Goal: Complete application form

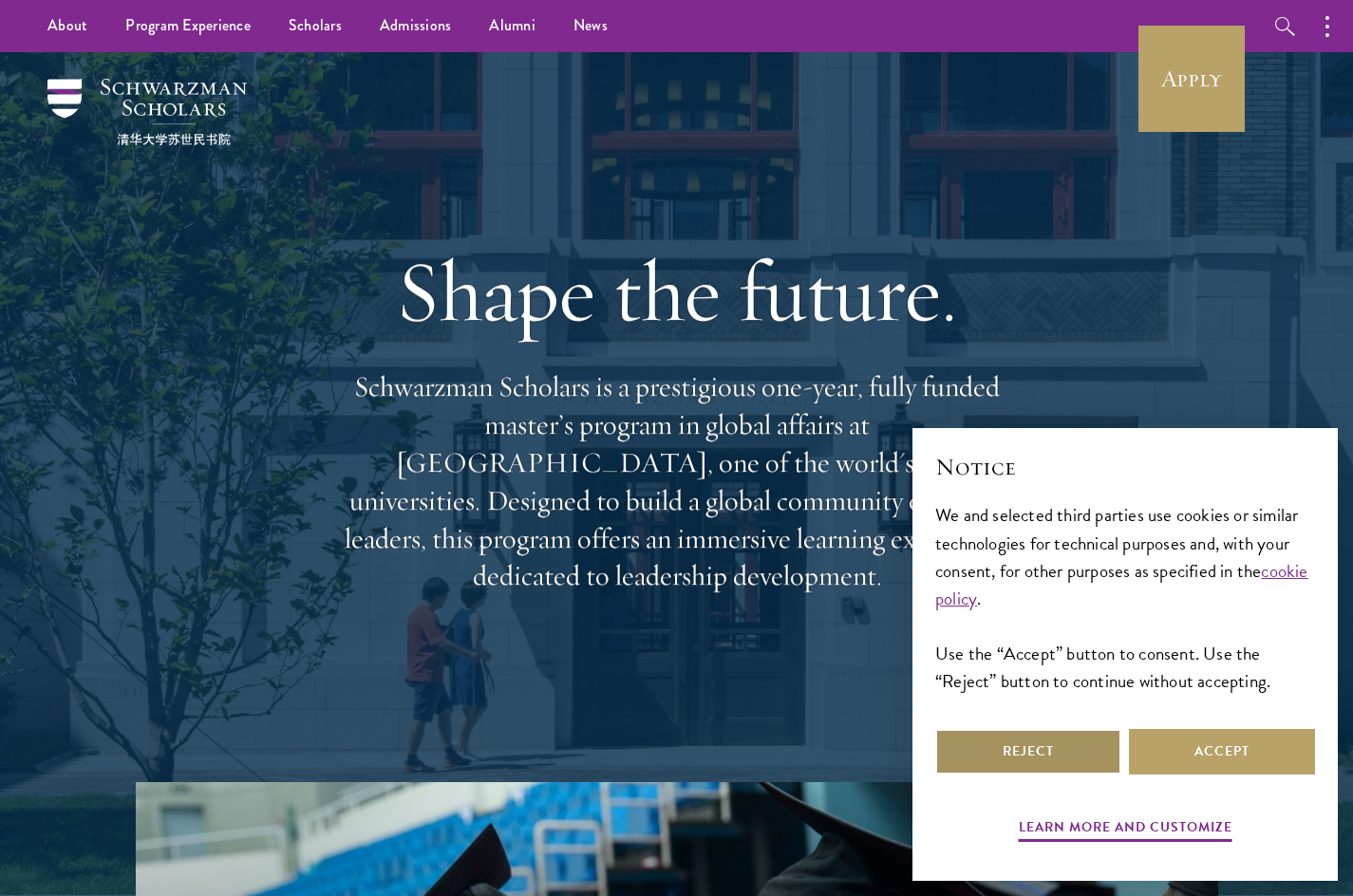
click at [1015, 751] on button "Reject" at bounding box center [1027, 751] width 186 height 45
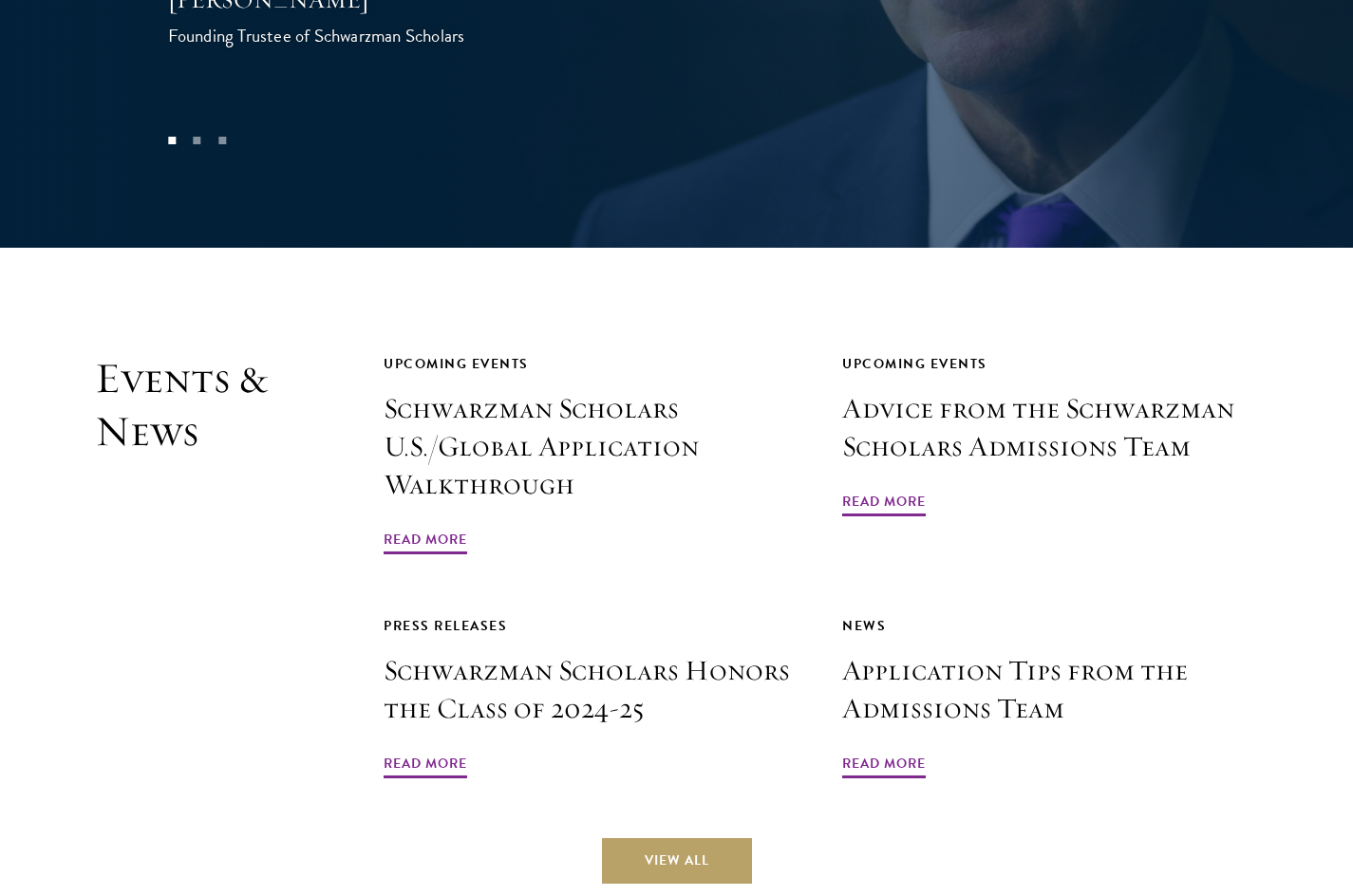
scroll to position [4384, 0]
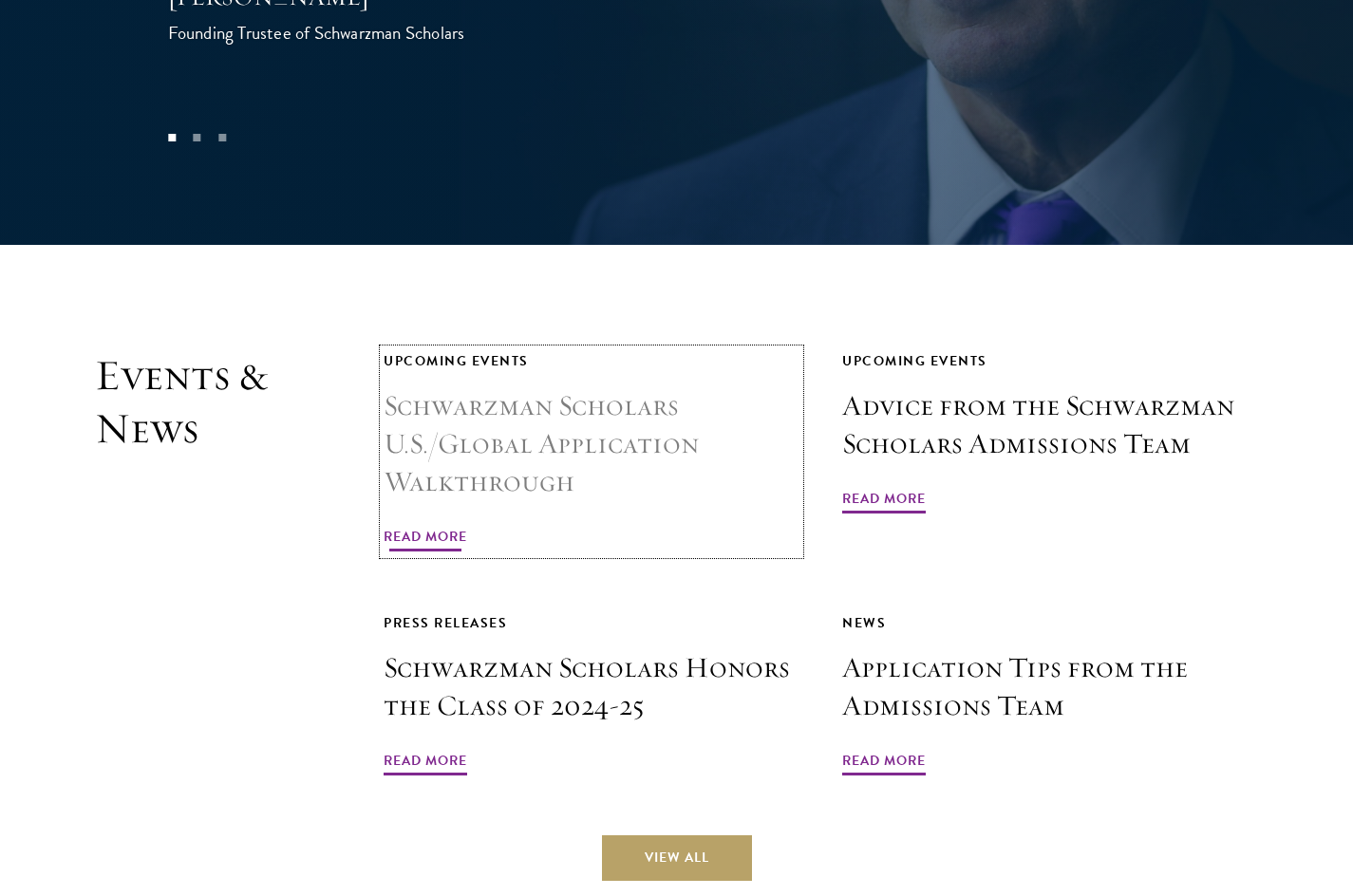
click at [501, 388] on h3 "Schwarzman Scholars U.S./Global Application Walkthrough" at bounding box center [591, 445] width 416 height 114
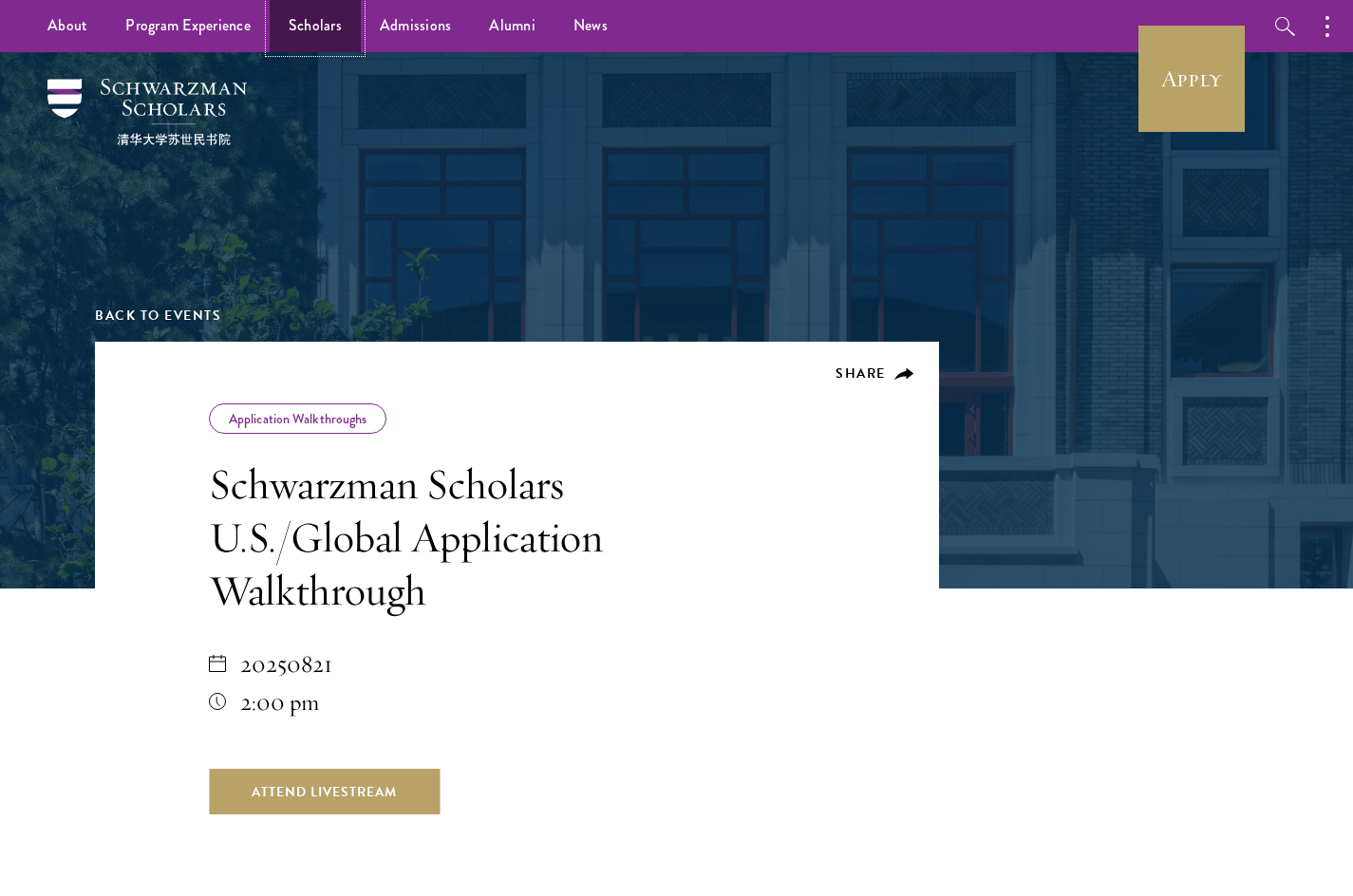
click at [325, 20] on link "Scholars" at bounding box center [315, 26] width 91 height 52
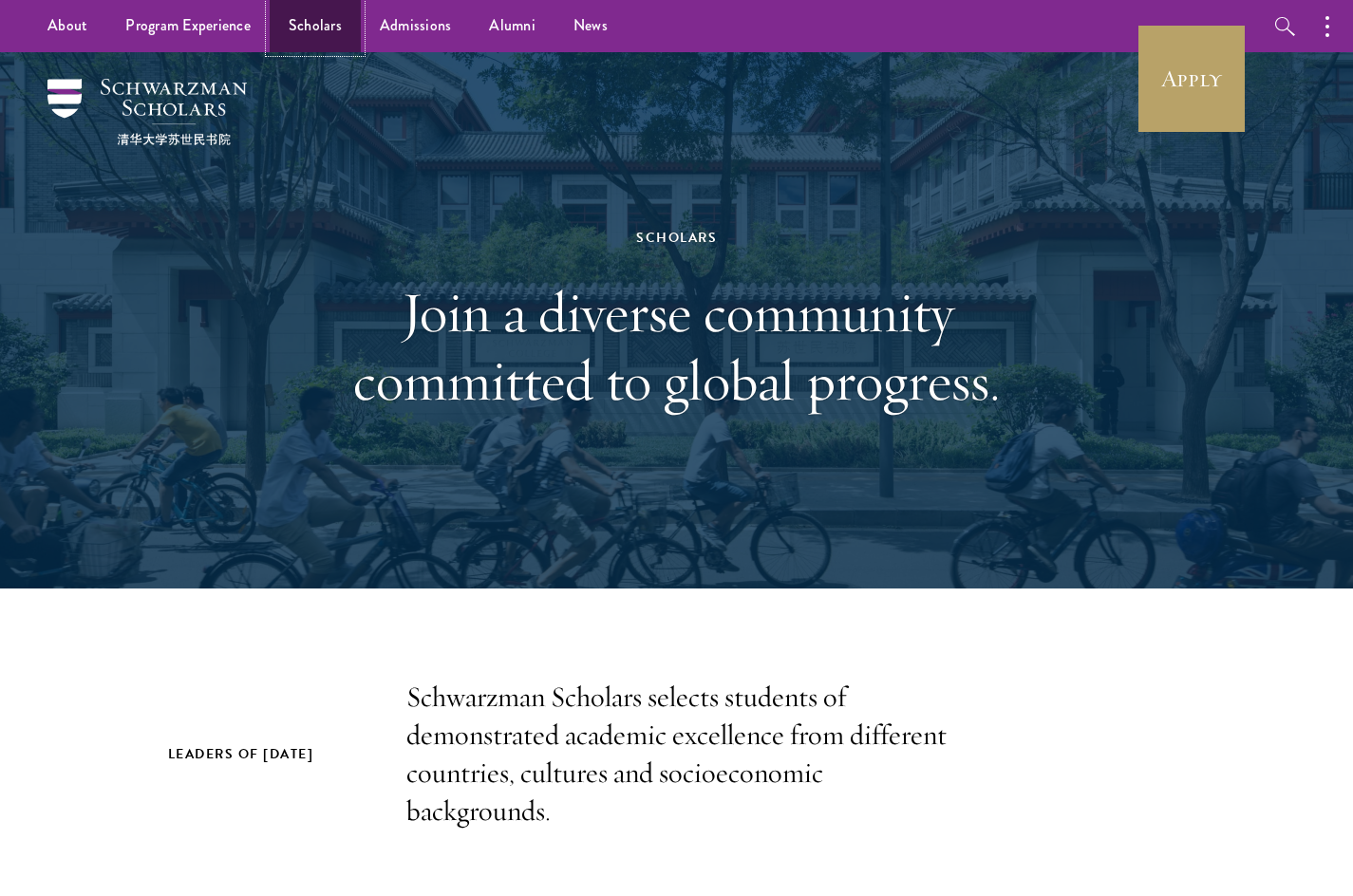
click at [311, 17] on link "Scholars" at bounding box center [315, 26] width 91 height 52
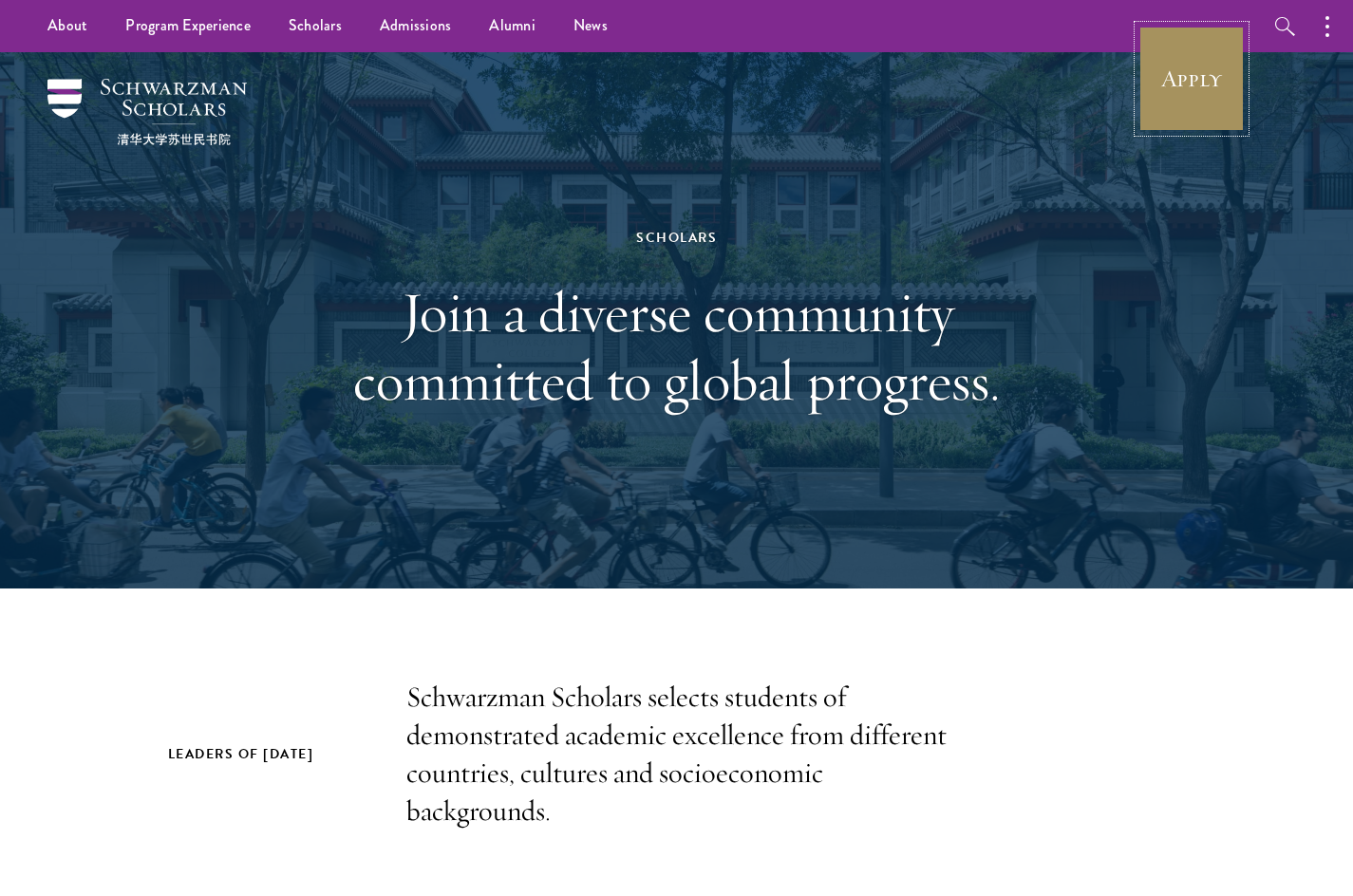
click at [1143, 108] on link "Apply" at bounding box center [1191, 79] width 106 height 106
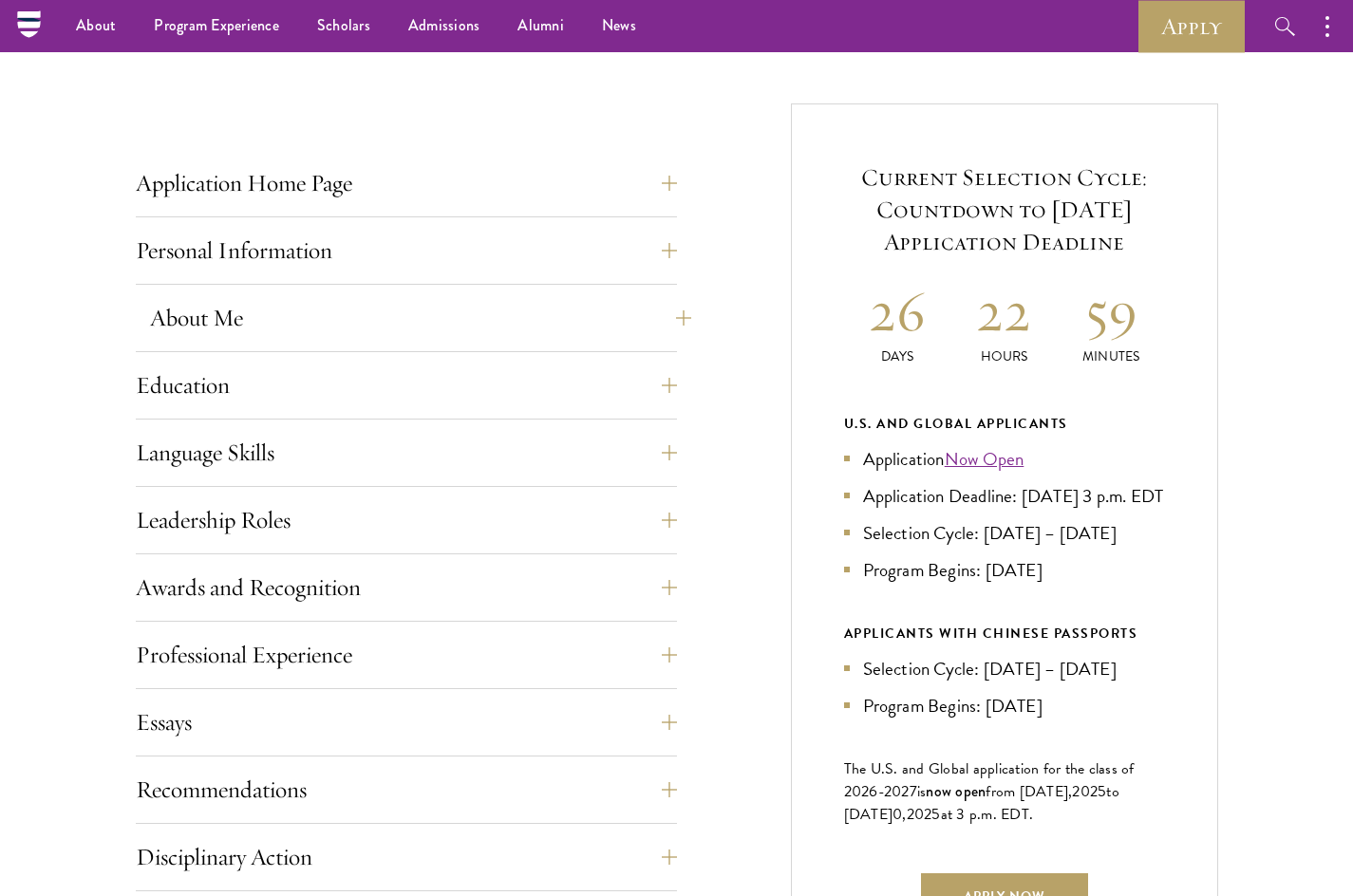
scroll to position [664, 0]
click at [661, 174] on button "Application Home Page" at bounding box center [420, 183] width 541 height 45
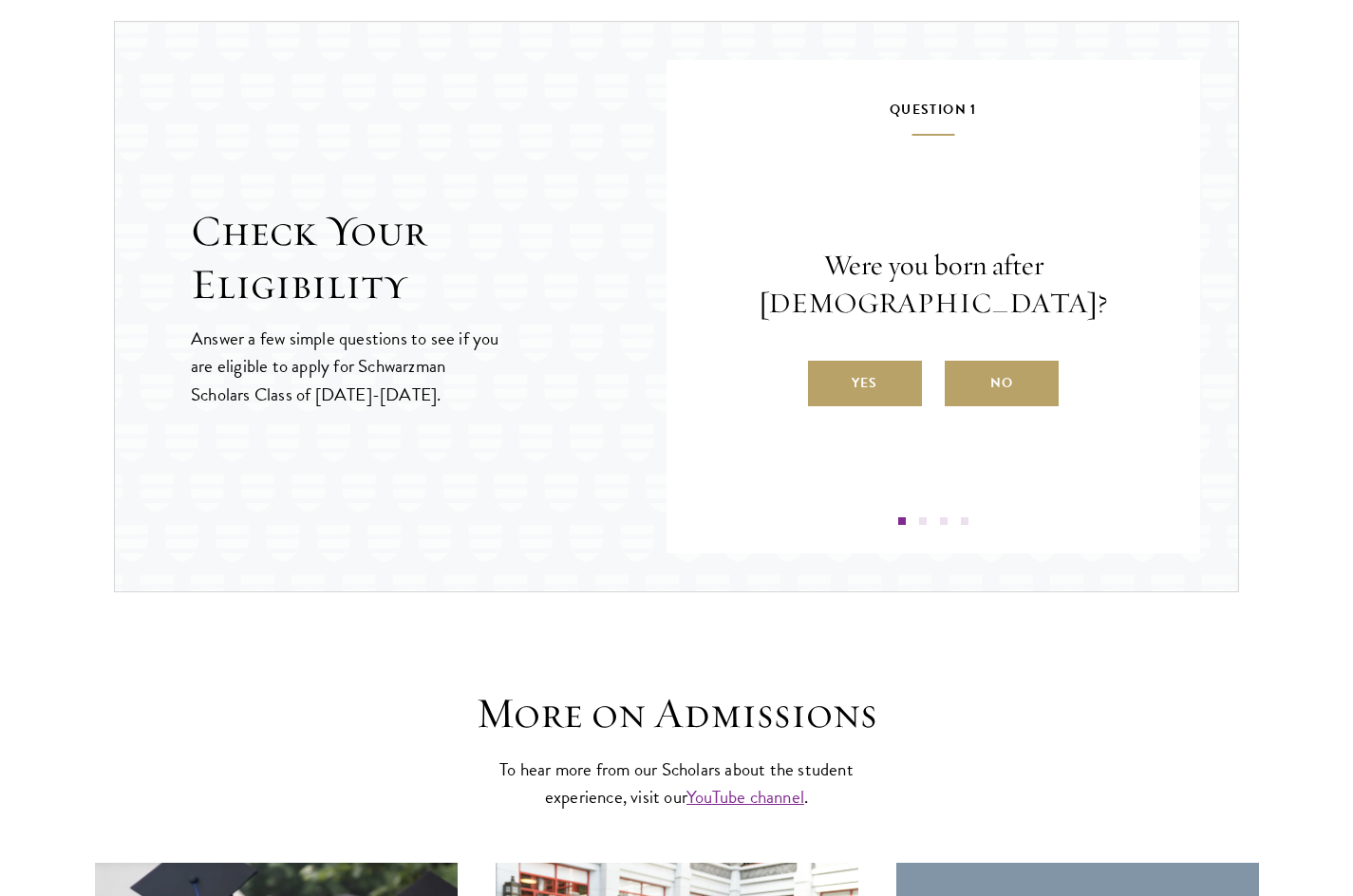
scroll to position [2864, 0]
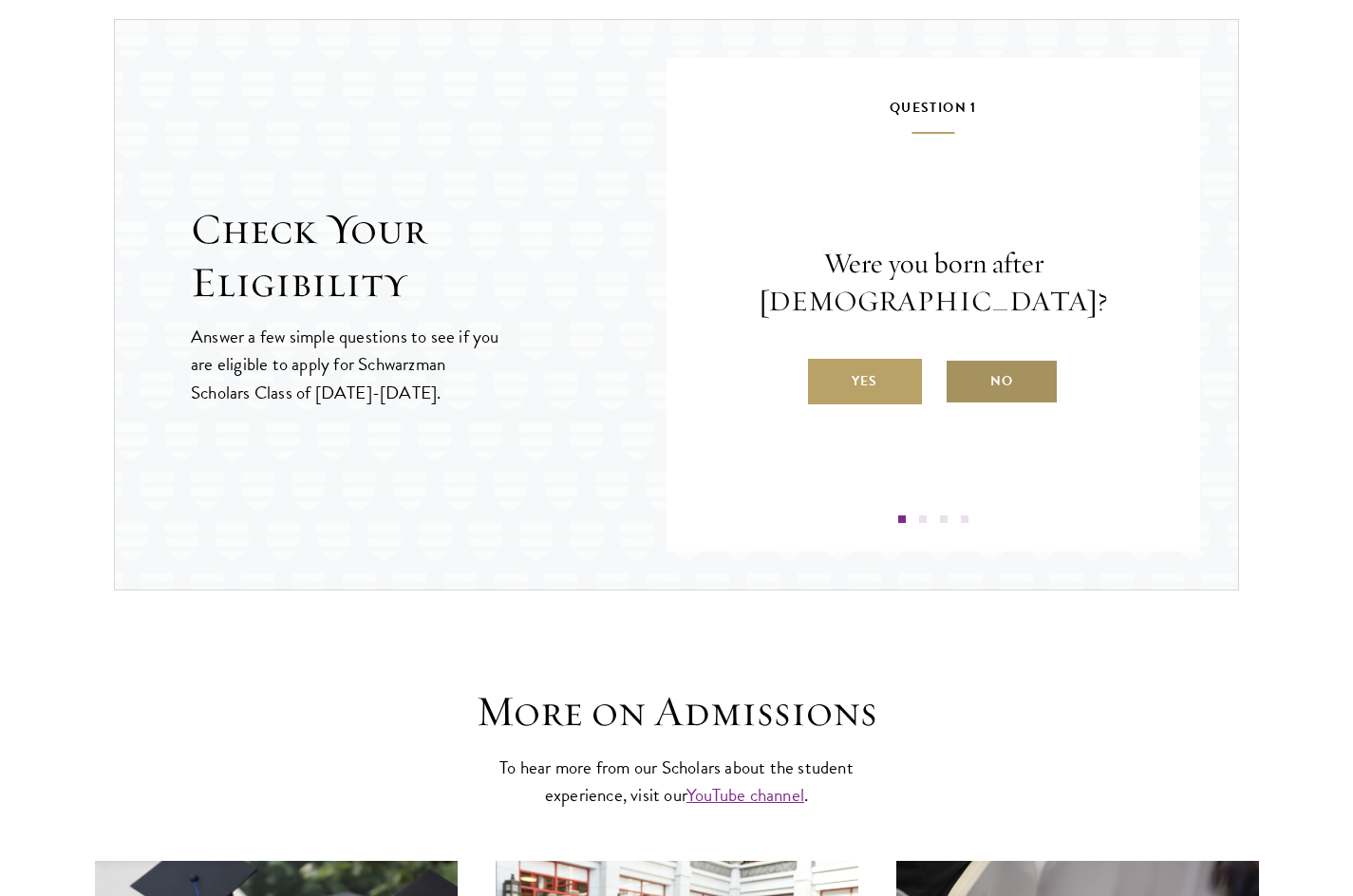
click at [1020, 361] on label "No" at bounding box center [1001, 381] width 114 height 45
click at [961, 361] on input "No" at bounding box center [953, 369] width 17 height 17
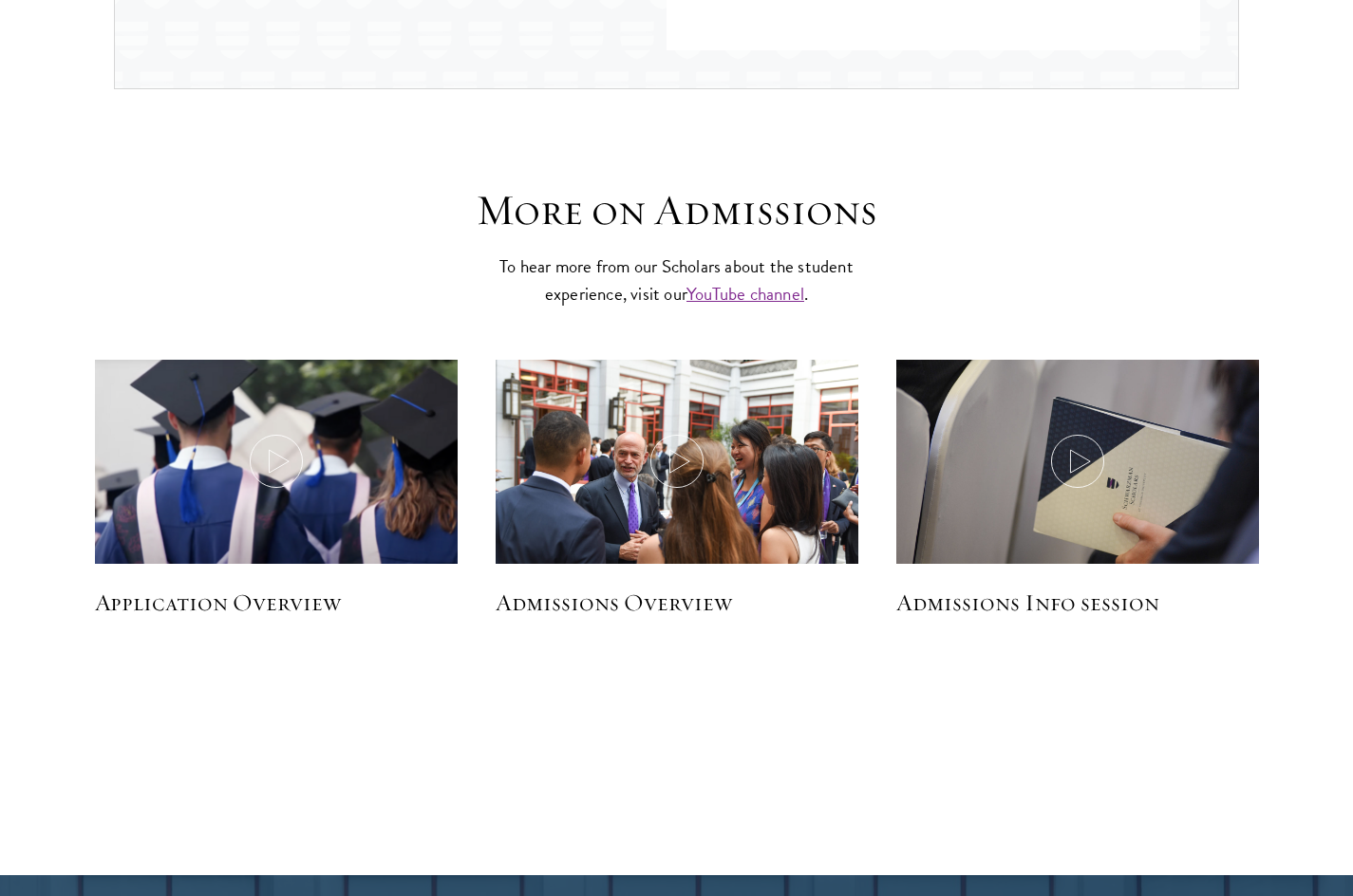
scroll to position [3367, 0]
